Goal: Information Seeking & Learning: Check status

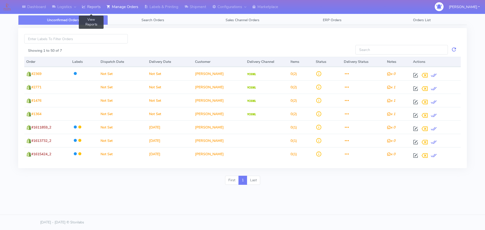
click at [95, 5] on link "Reports" at bounding box center [91, 7] width 25 height 14
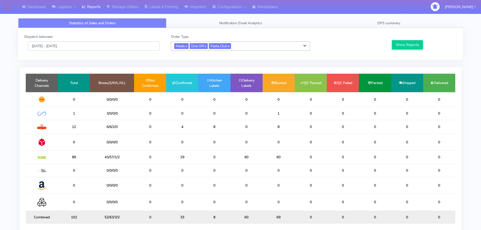
click at [125, 49] on input "[DATE] - [DATE]" at bounding box center [94, 45] width 132 height 9
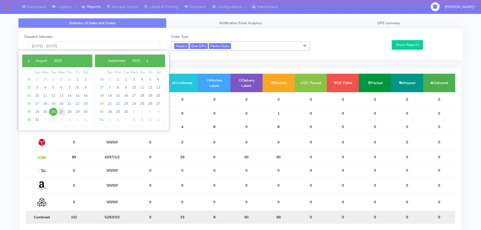
click at [60, 113] on span "27" at bounding box center [61, 112] width 8 height 8
click at [59, 114] on span "27" at bounding box center [61, 112] width 8 height 8
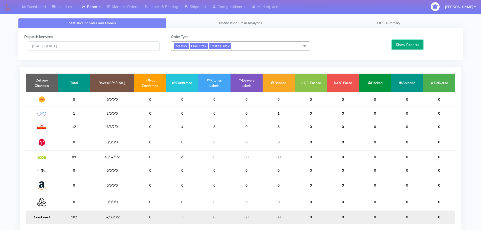
click at [410, 46] on button "Show Reports" at bounding box center [407, 44] width 31 height 9
click at [75, 158] on td "89" at bounding box center [74, 157] width 32 height 13
drag, startPoint x: 76, startPoint y: 157, endPoint x: 72, endPoint y: 158, distance: 4.6
click at [72, 158] on td "89" at bounding box center [74, 157] width 32 height 13
click at [72, 157] on td "89" at bounding box center [74, 157] width 32 height 13
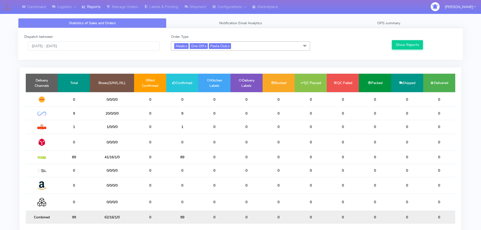
click at [82, 157] on td "89" at bounding box center [74, 157] width 32 height 13
click at [153, 46] on input "[DATE] - [DATE]" at bounding box center [94, 45] width 132 height 9
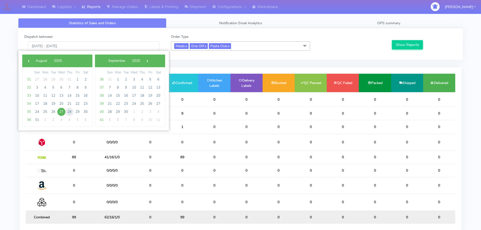
click at [70, 111] on span "28" at bounding box center [69, 112] width 8 height 8
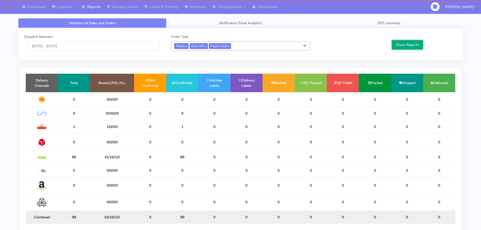
click at [415, 46] on button "Show Reports" at bounding box center [407, 44] width 31 height 9
click at [86, 49] on input "[DATE] - [DATE]" at bounding box center [94, 45] width 132 height 9
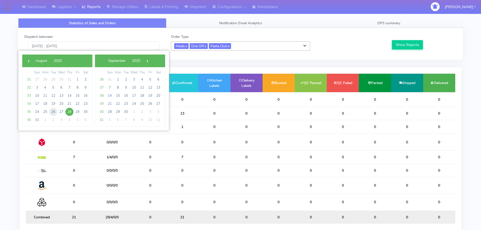
click at [52, 111] on span "26" at bounding box center [53, 112] width 8 height 8
type input "[DATE] - [DATE]"
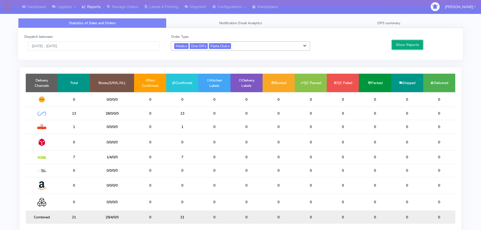
click at [413, 44] on button "Show Reports" at bounding box center [407, 44] width 31 height 9
